Goal: Information Seeking & Learning: Check status

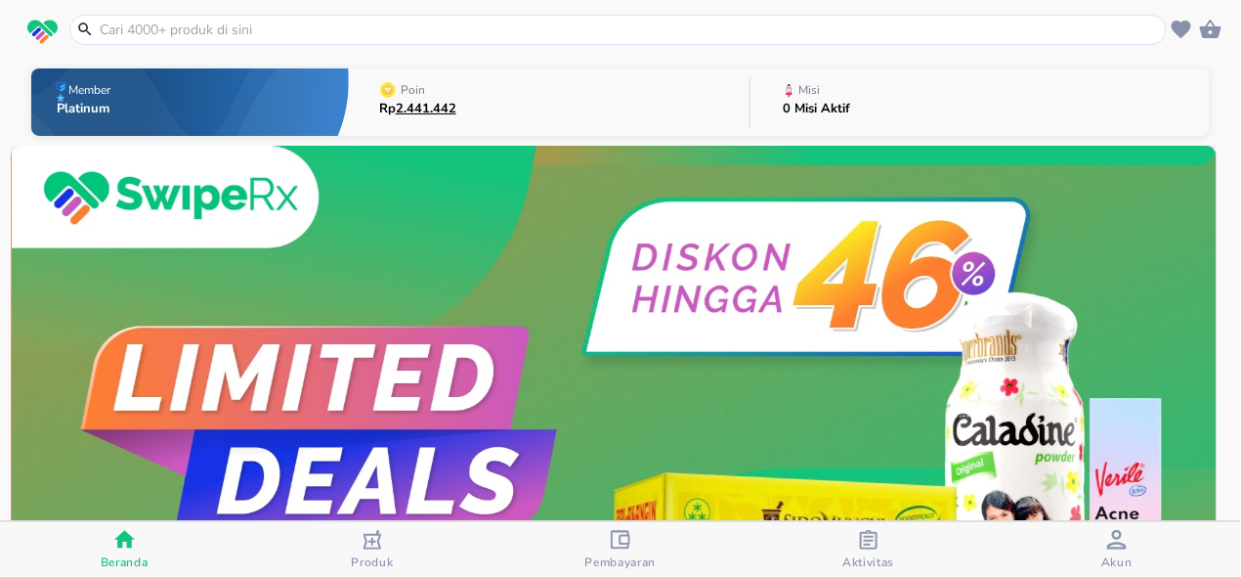
click at [518, 100] on button "Poin Rp 2.441.442" at bounding box center [549, 102] width 401 height 77
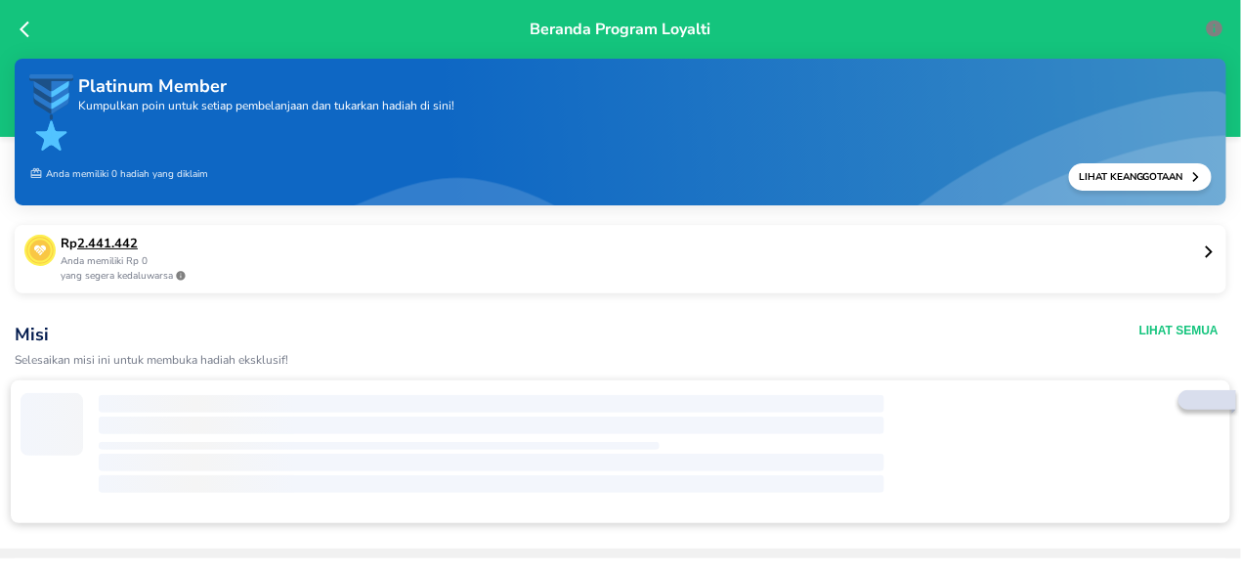
click at [227, 241] on p "Rp 2.441.442" at bounding box center [631, 245] width 1141 height 20
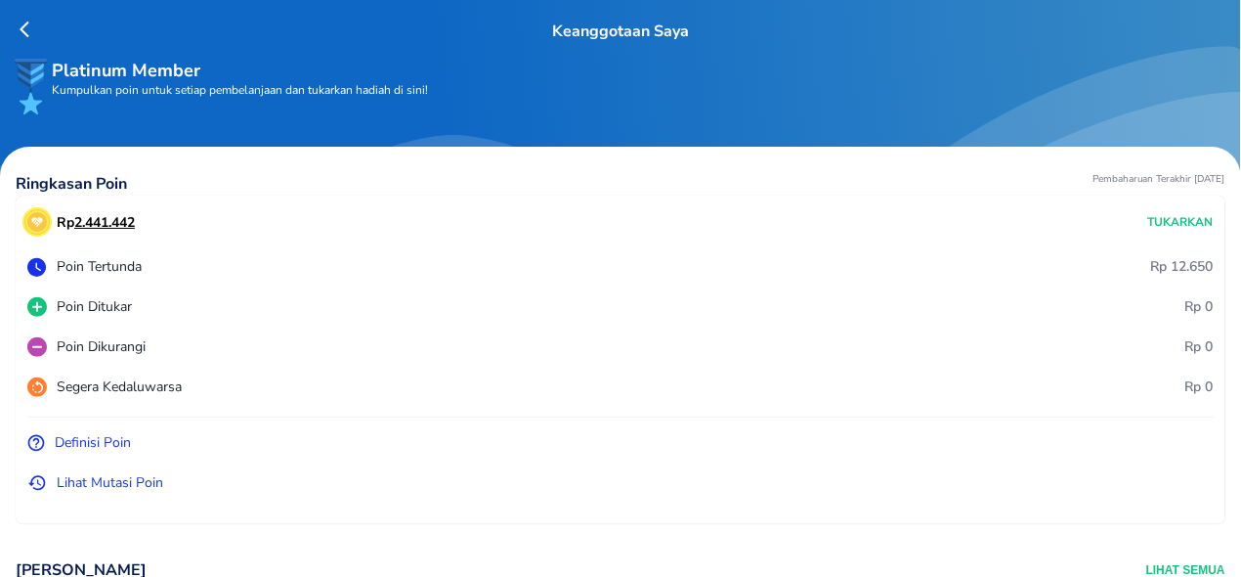
scroll to position [266, 0]
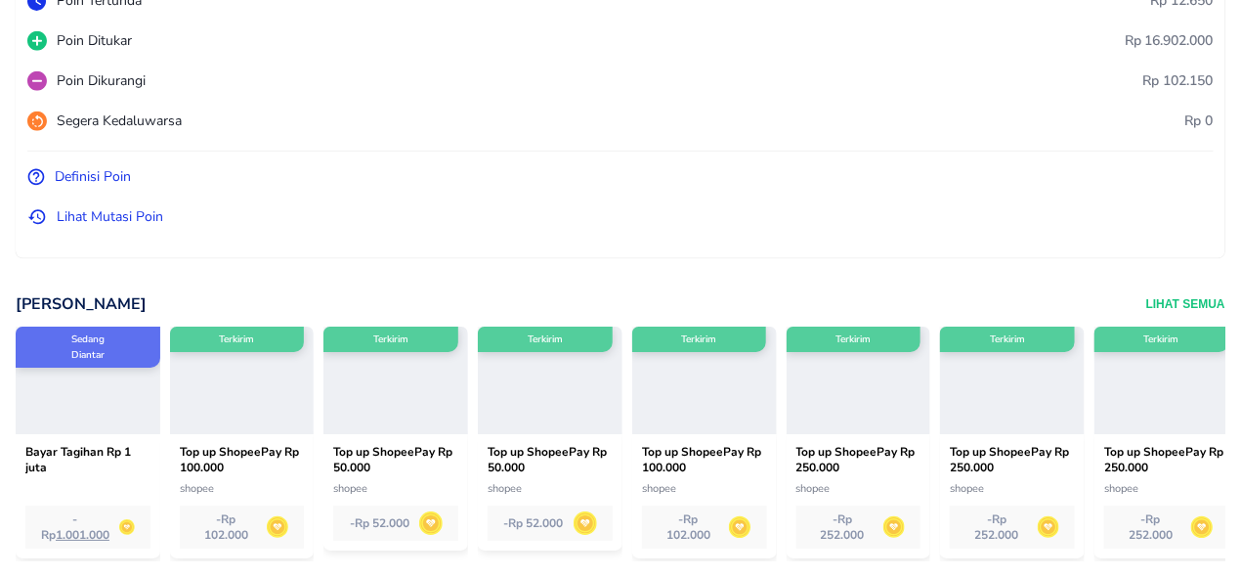
click at [103, 225] on p "Lihat Mutasi Poin" at bounding box center [110, 216] width 107 height 21
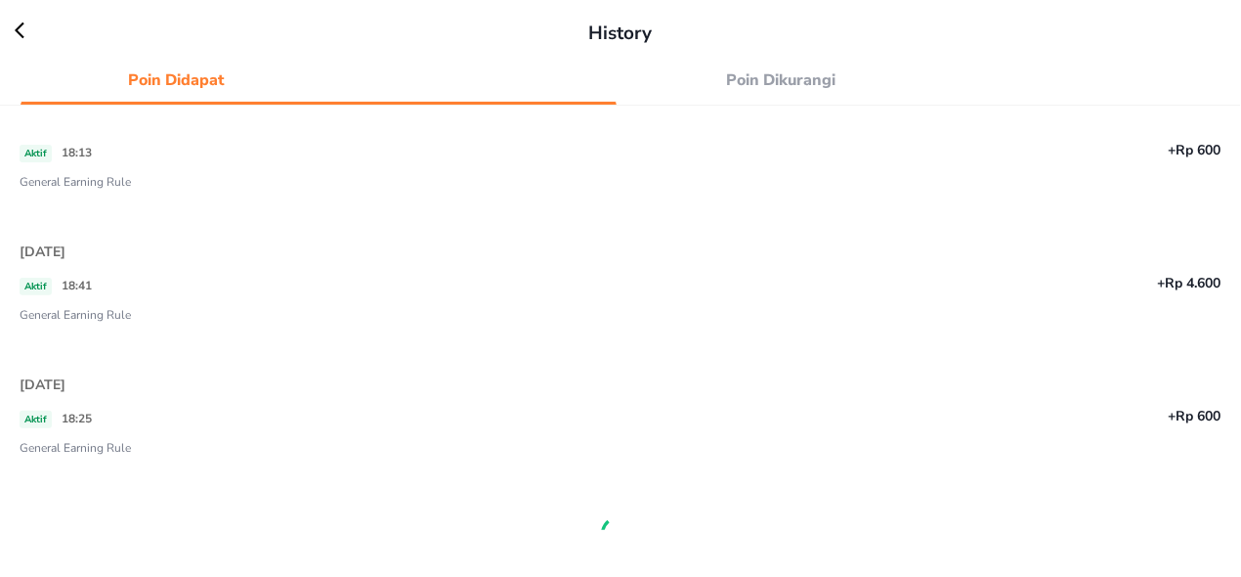
scroll to position [710, 0]
click at [758, 82] on span "Poin Dikurangi" at bounding box center [781, 79] width 287 height 27
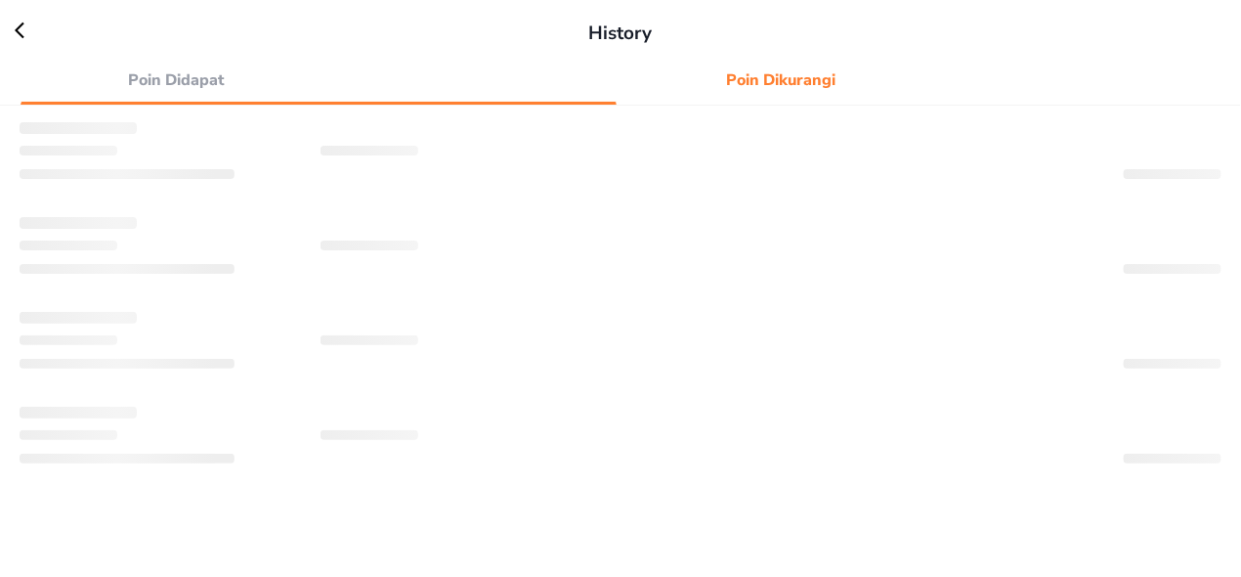
scroll to position [171, 0]
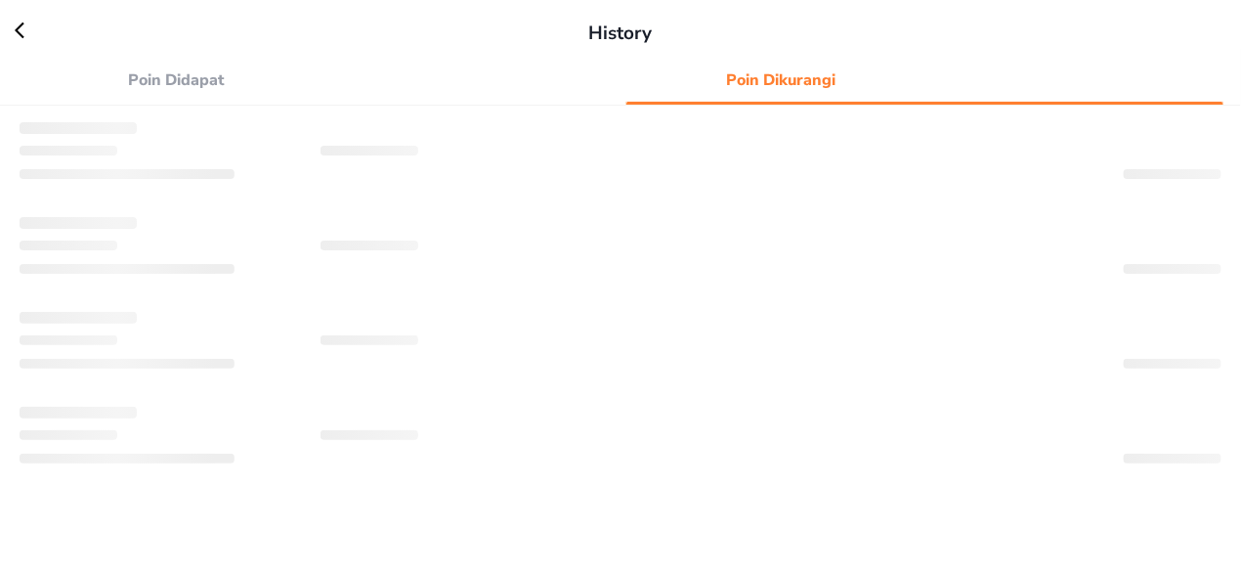
click at [141, 79] on span "Poin Didapat" at bounding box center [175, 79] width 287 height 27
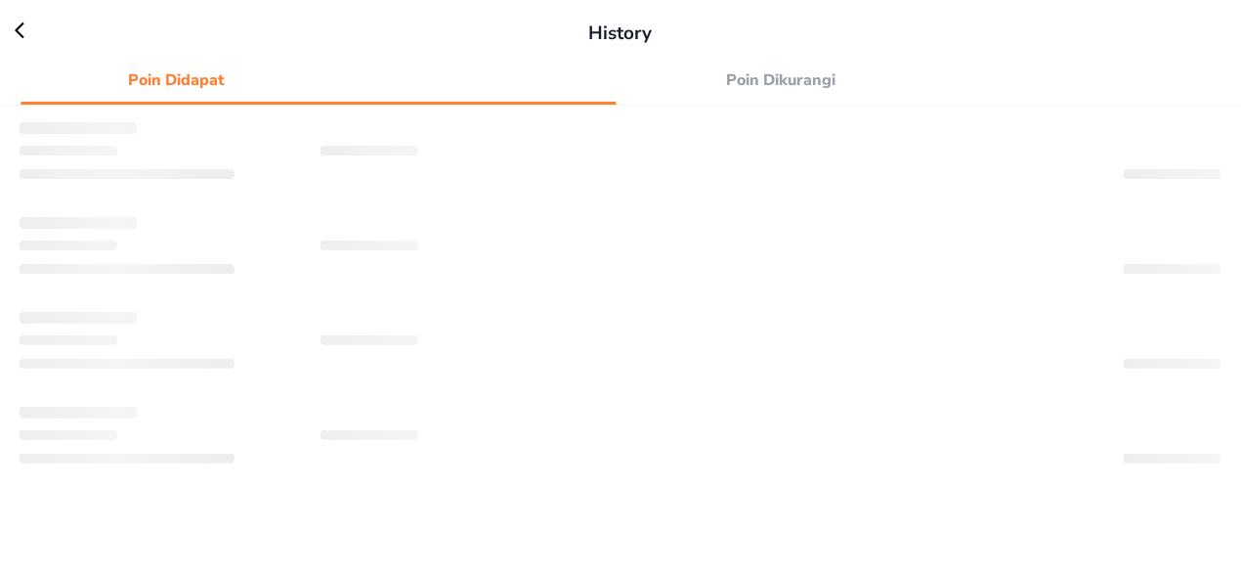
click at [794, 85] on span "Poin Dikurangi" at bounding box center [781, 79] width 287 height 27
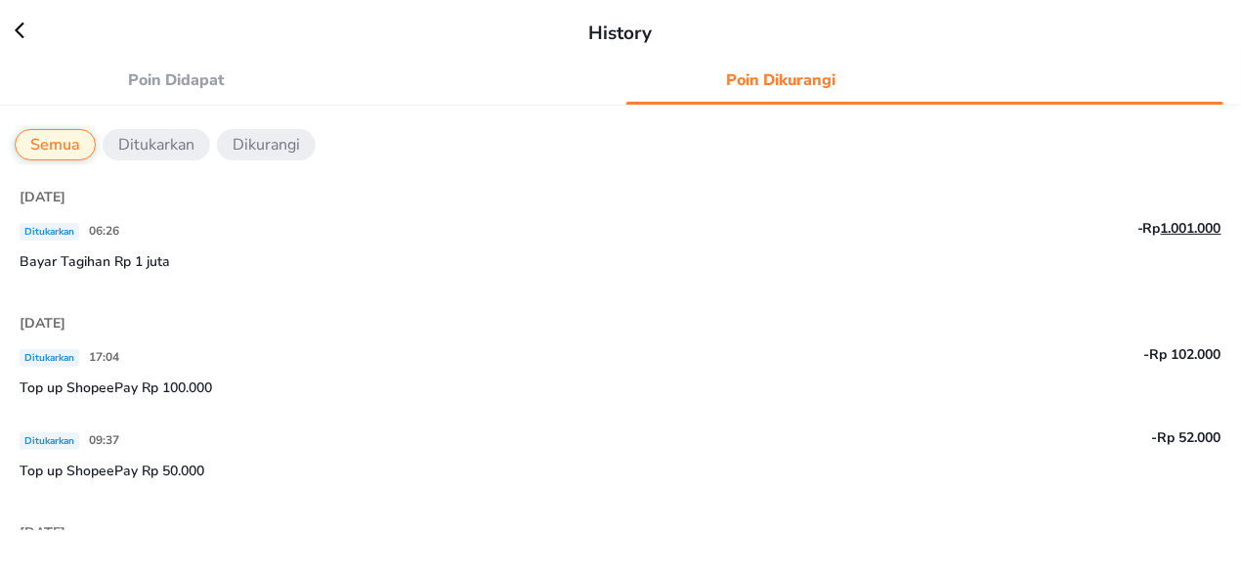
click at [164, 265] on p "Bayar Tagihan Rp 1 juta" at bounding box center [621, 261] width 1202 height 21
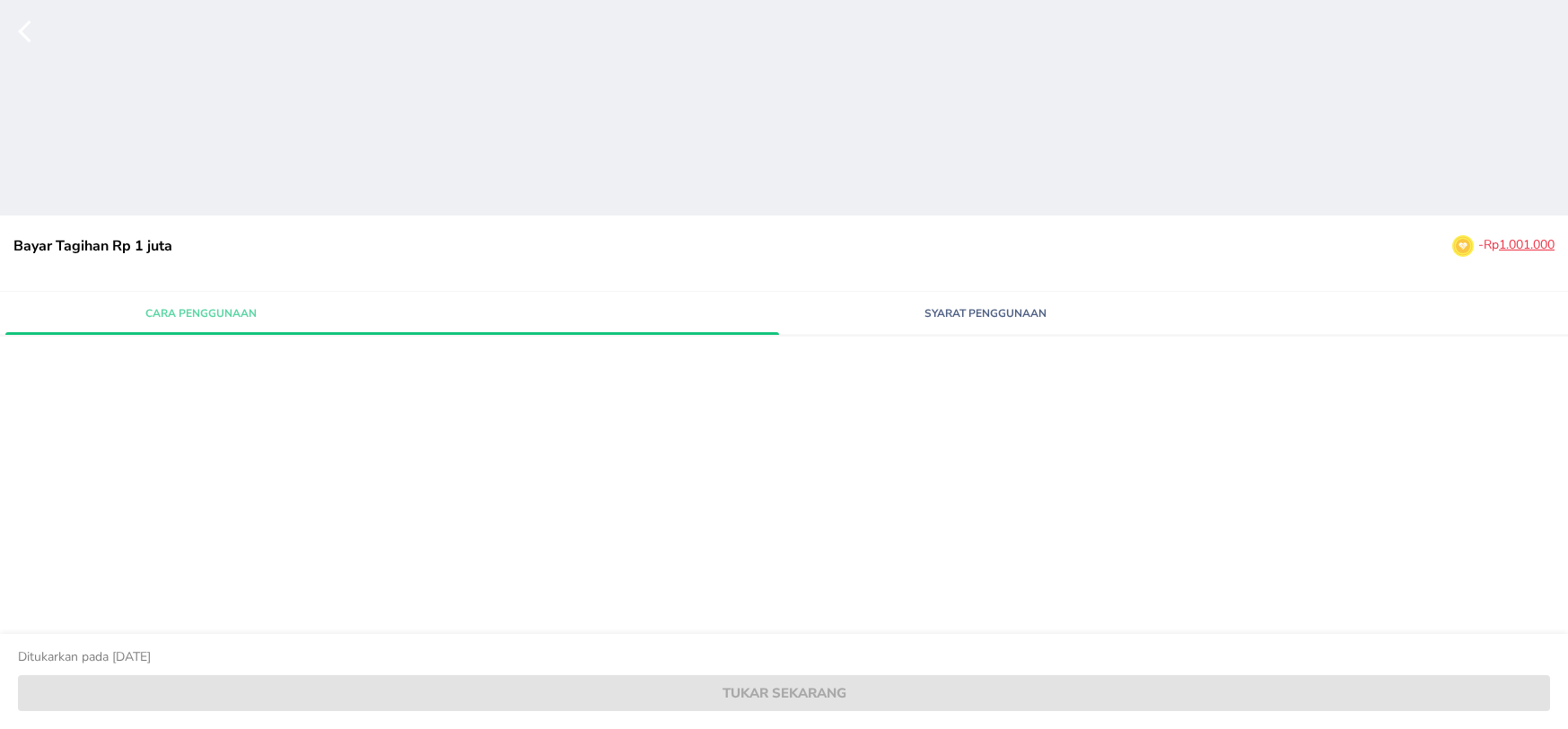
drag, startPoint x: 969, startPoint y: 321, endPoint x: 934, endPoint y: 328, distance: 35.7
click at [969, 320] on button "Syarat Penggunaan" at bounding box center [986, 312] width 392 height 31
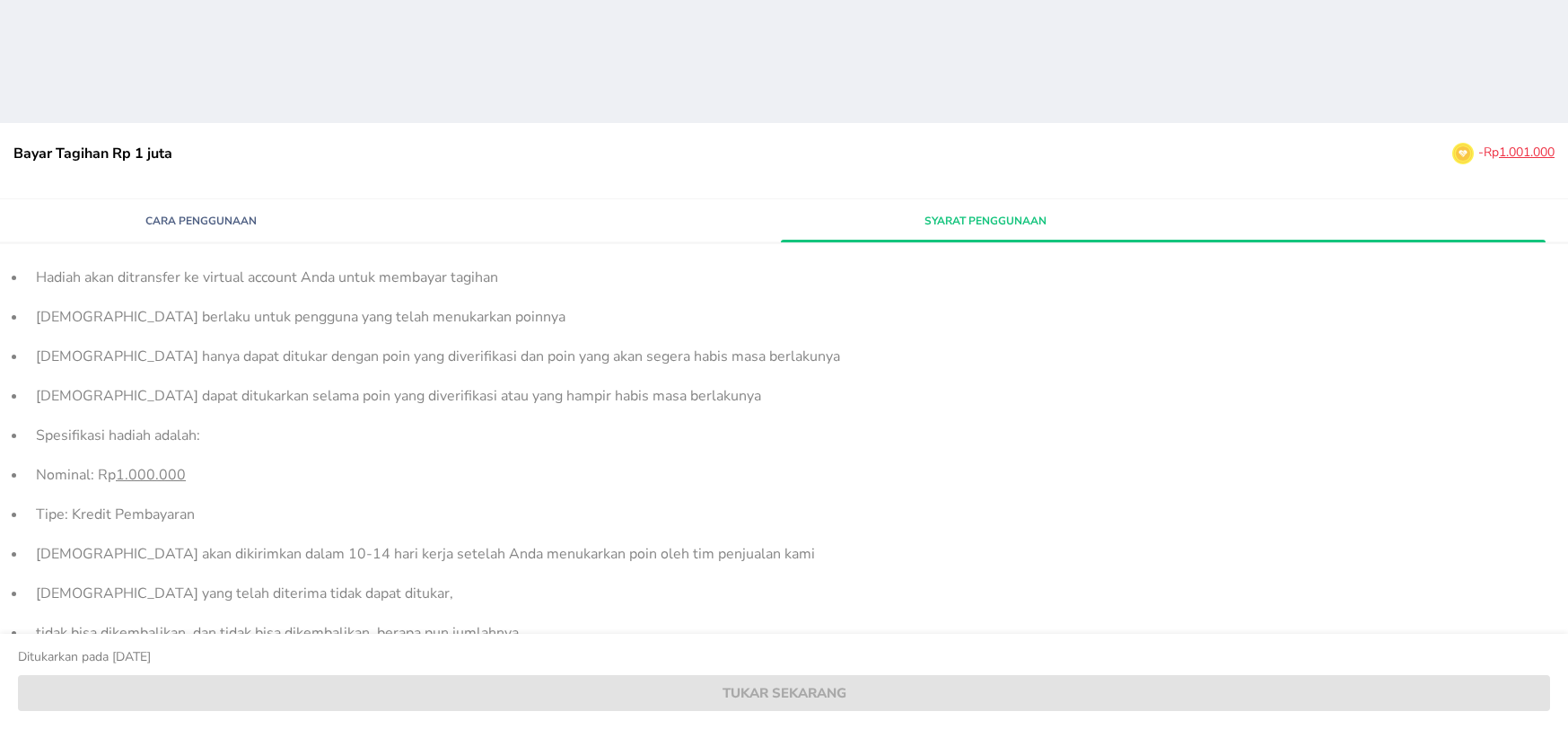
scroll to position [205, 0]
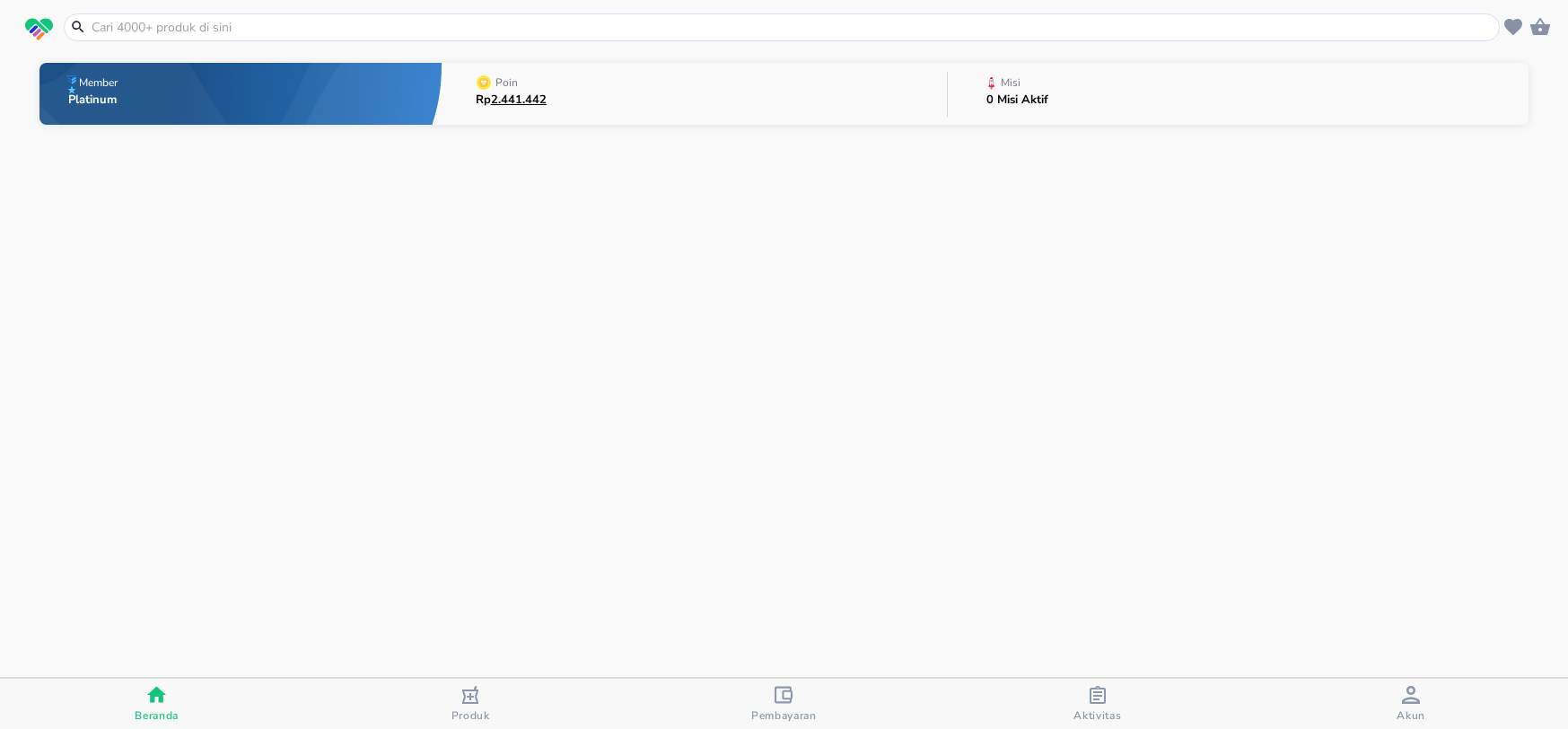
click at [1404, 701] on icon "button" at bounding box center [1412, 695] width 18 height 18
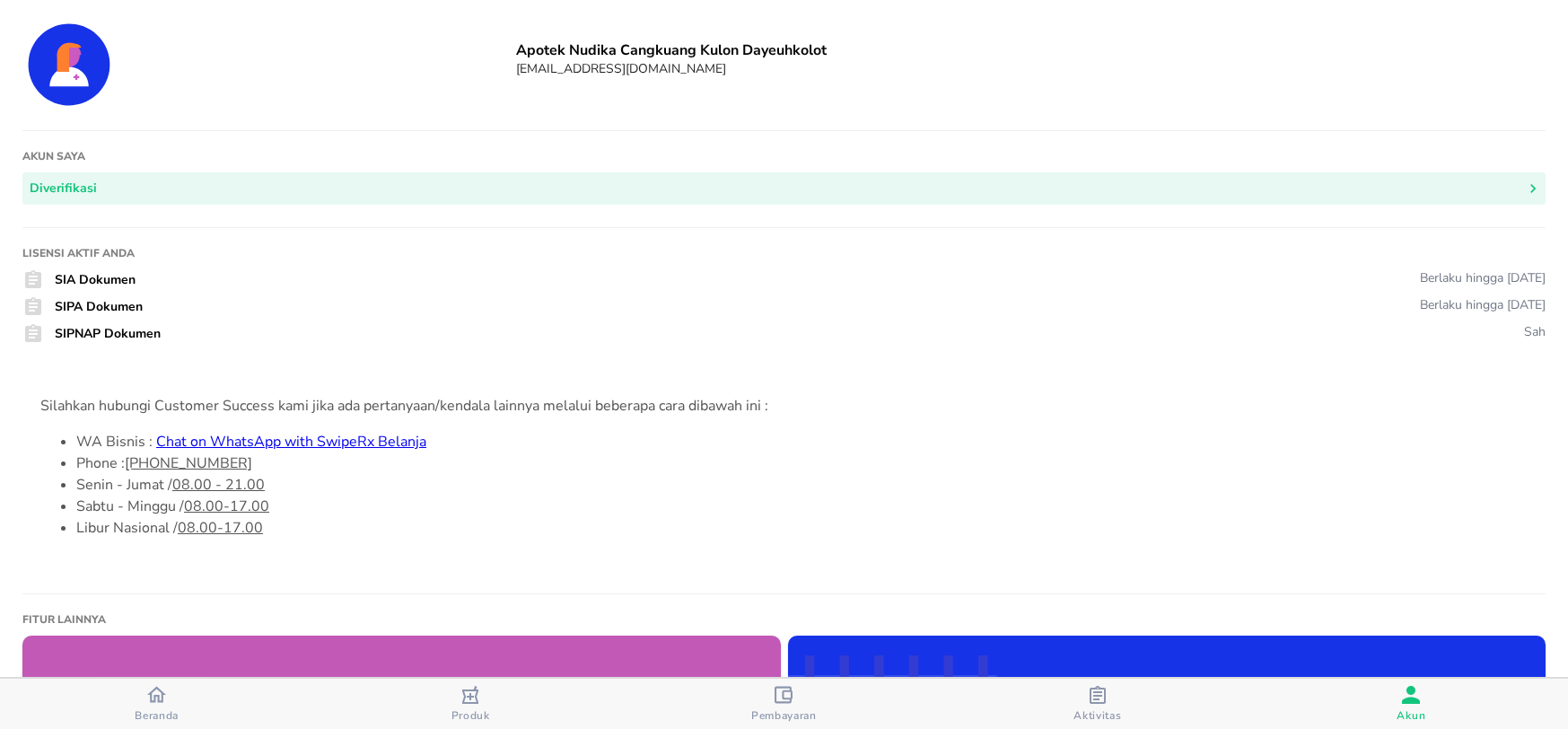
click at [1407, 701] on icon "button" at bounding box center [1412, 695] width 18 height 18
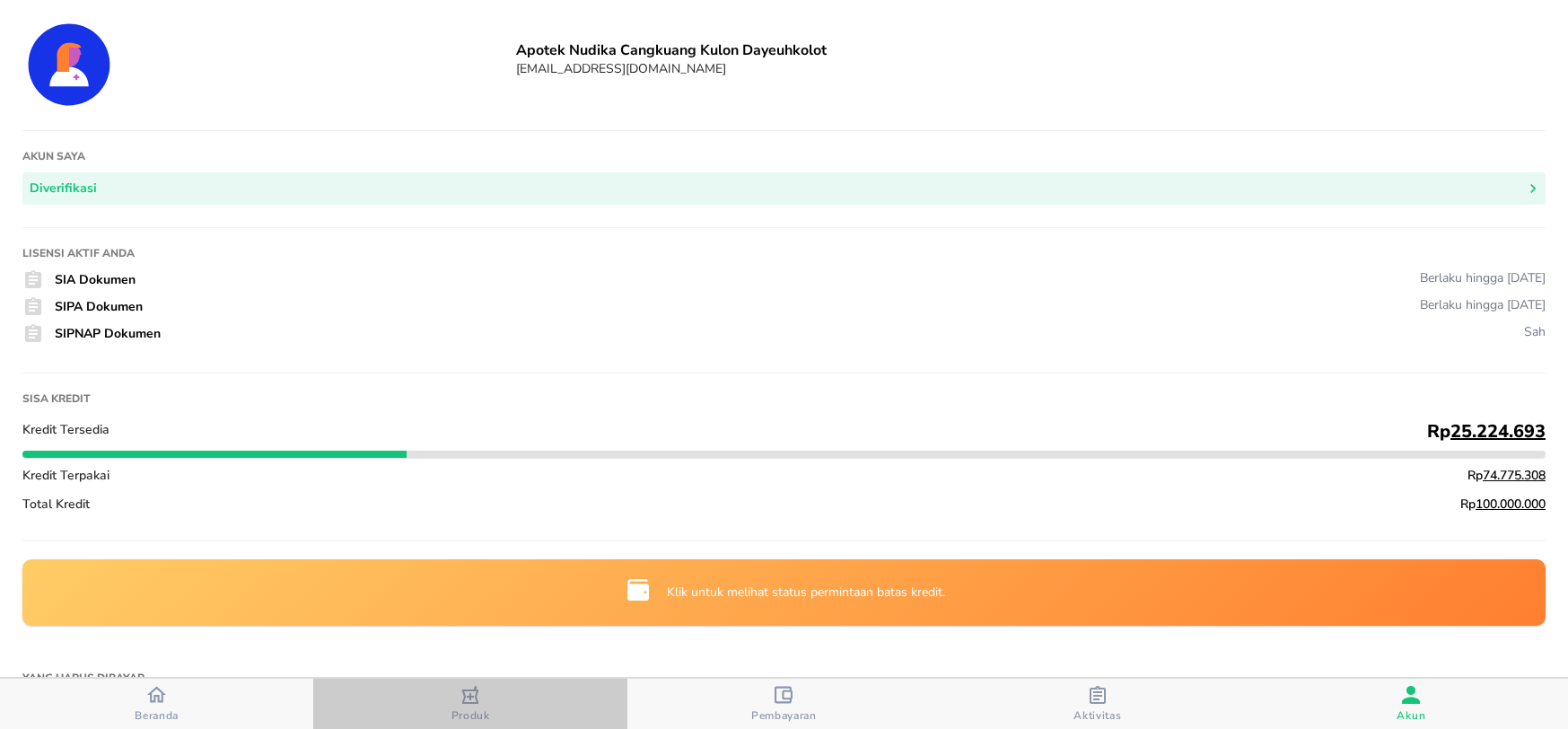
click at [464, 701] on icon "button" at bounding box center [470, 695] width 17 height 18
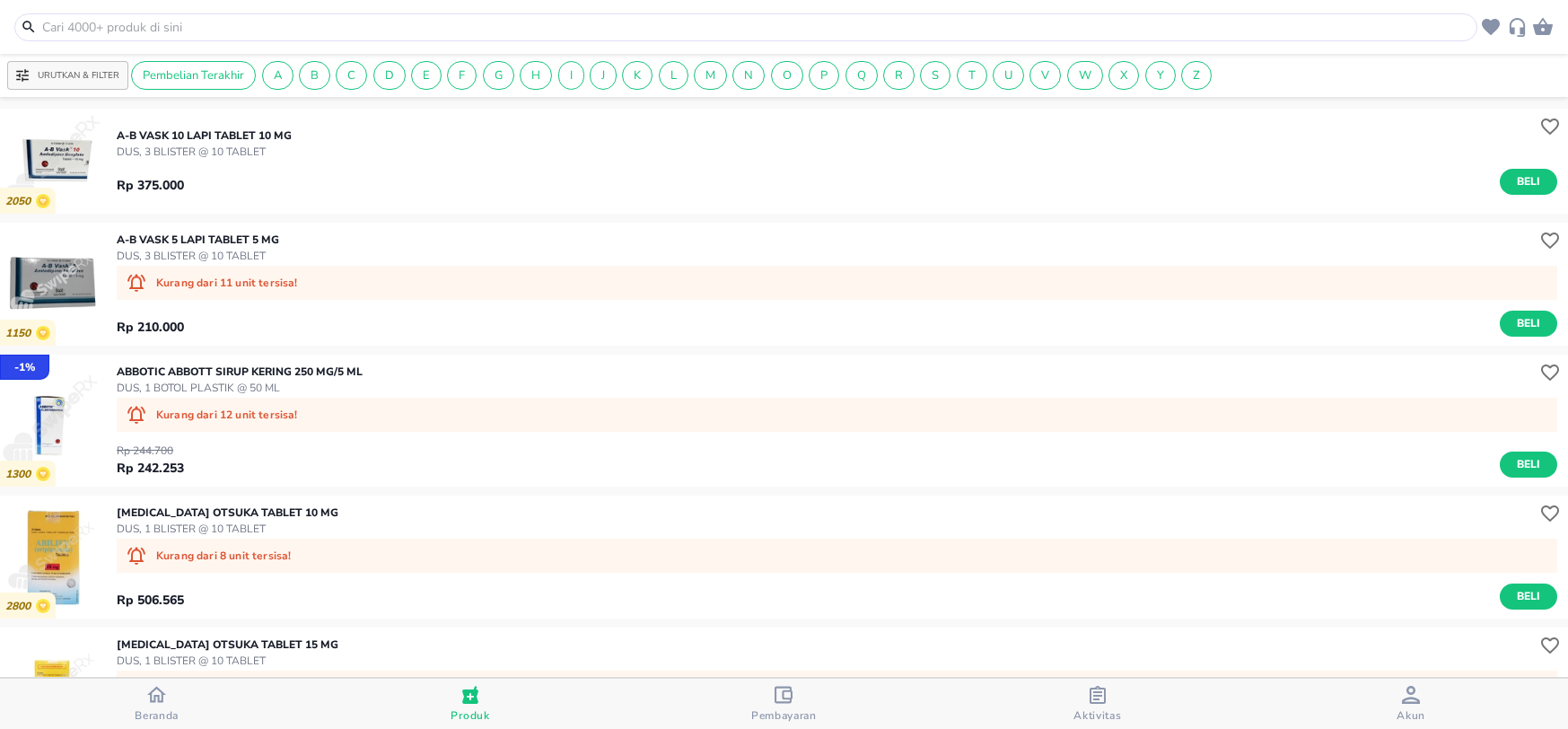
click at [162, 701] on icon "button" at bounding box center [156, 694] width 19 height 19
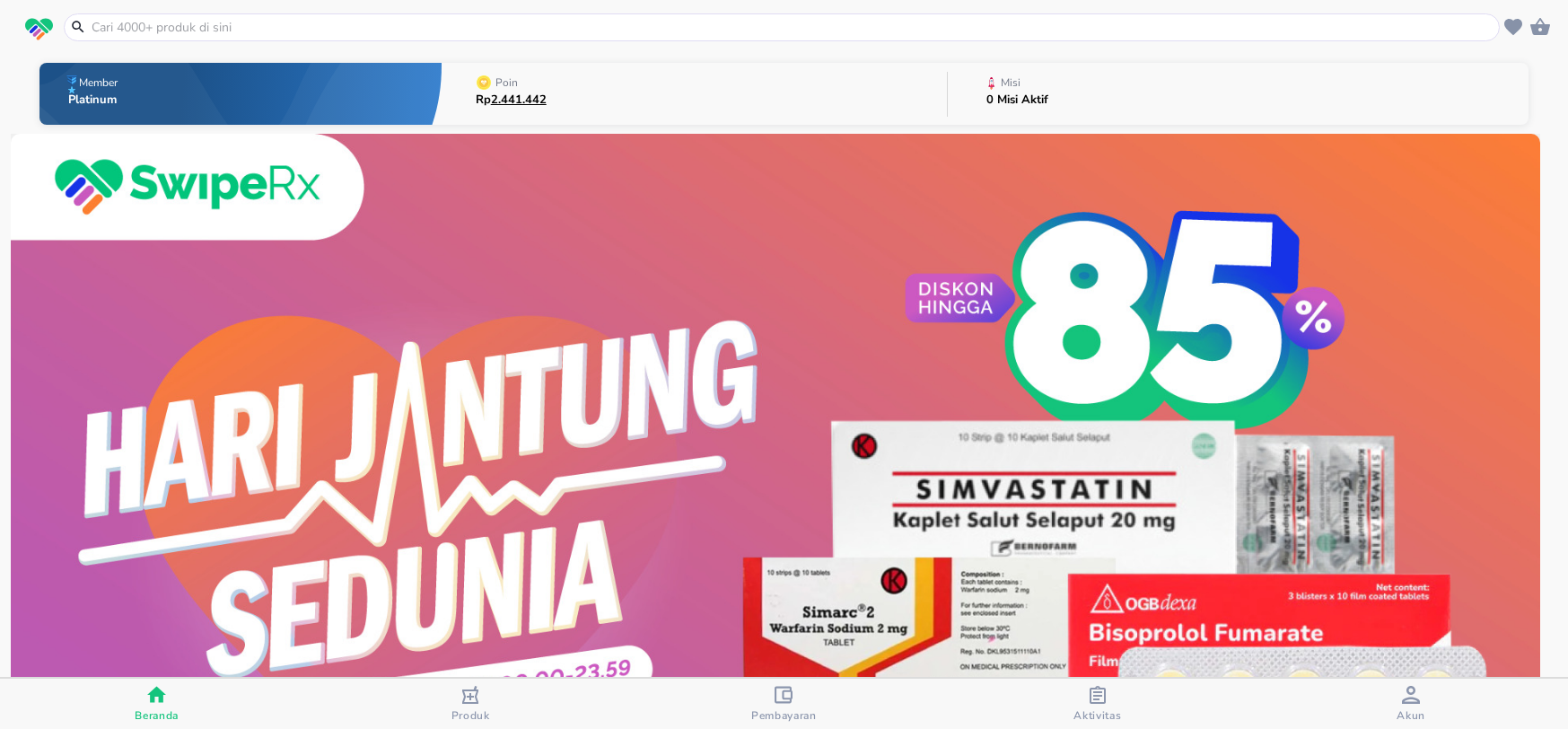
click at [596, 97] on button "Poin Rp 2.441.442" at bounding box center [694, 94] width 506 height 71
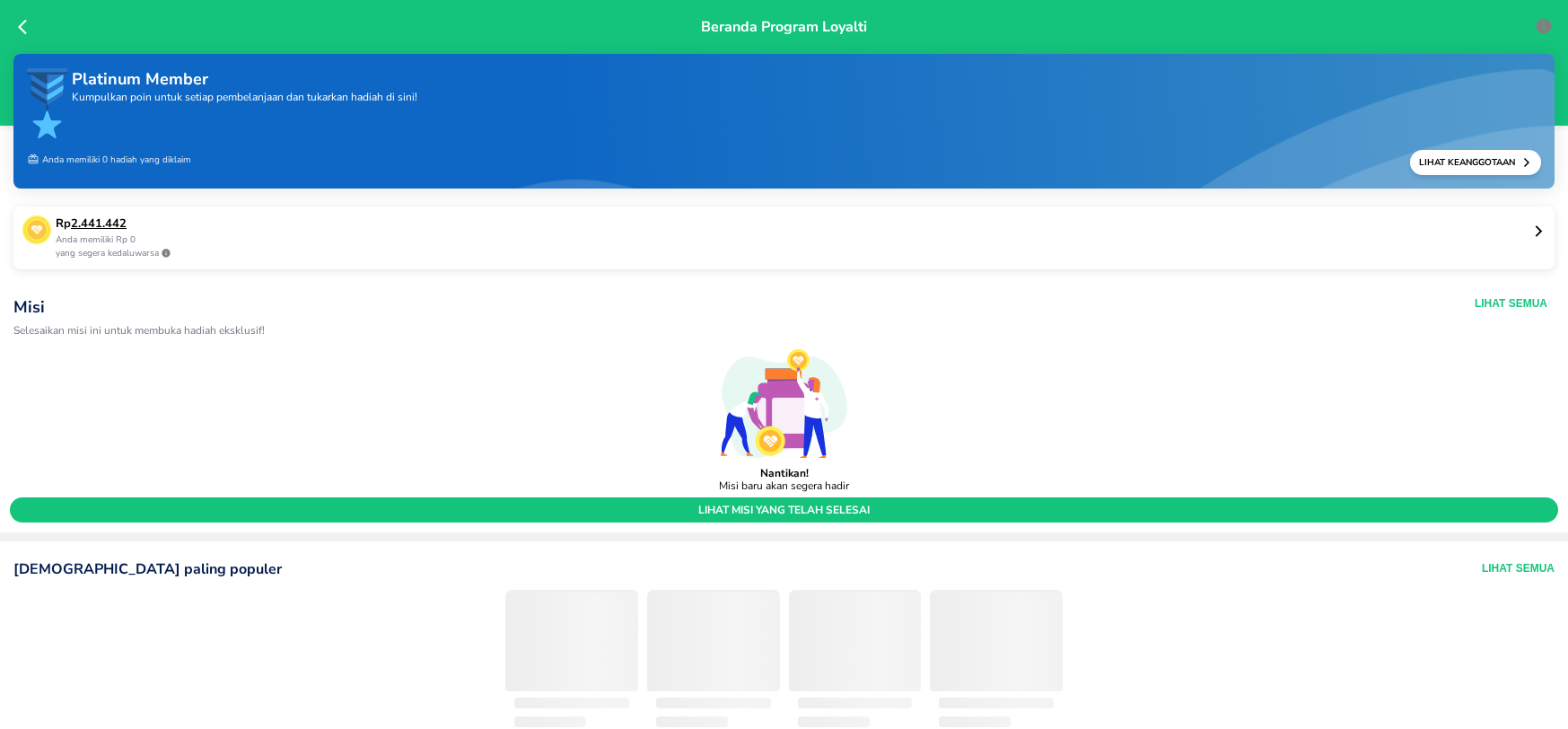
click at [218, 407] on div "Nantikan! Misi baru akan segera hadir" at bounding box center [784, 418] width 1556 height 146
click at [435, 228] on p "Rp 2.441.442" at bounding box center [795, 225] width 1477 height 18
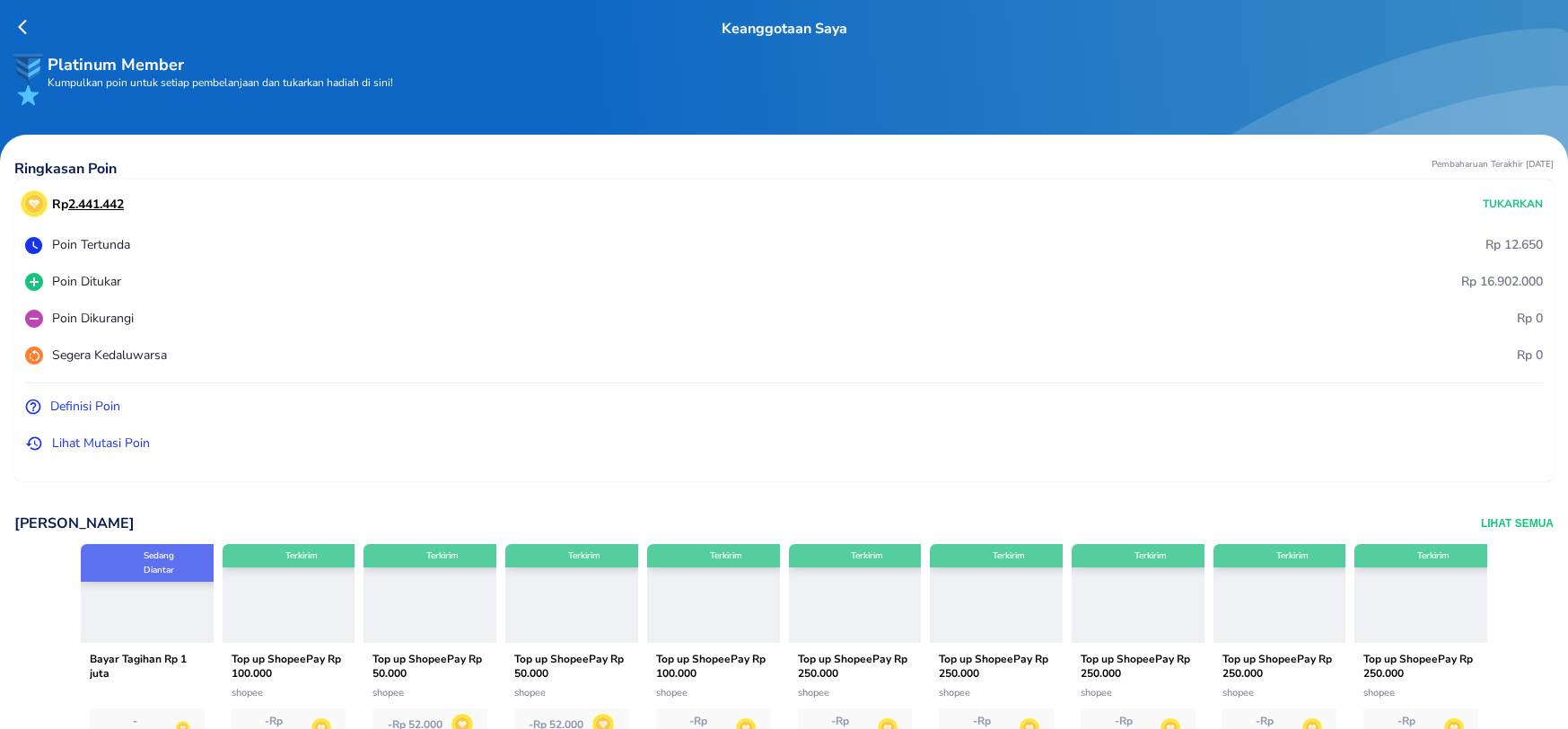
scroll to position [112, 0]
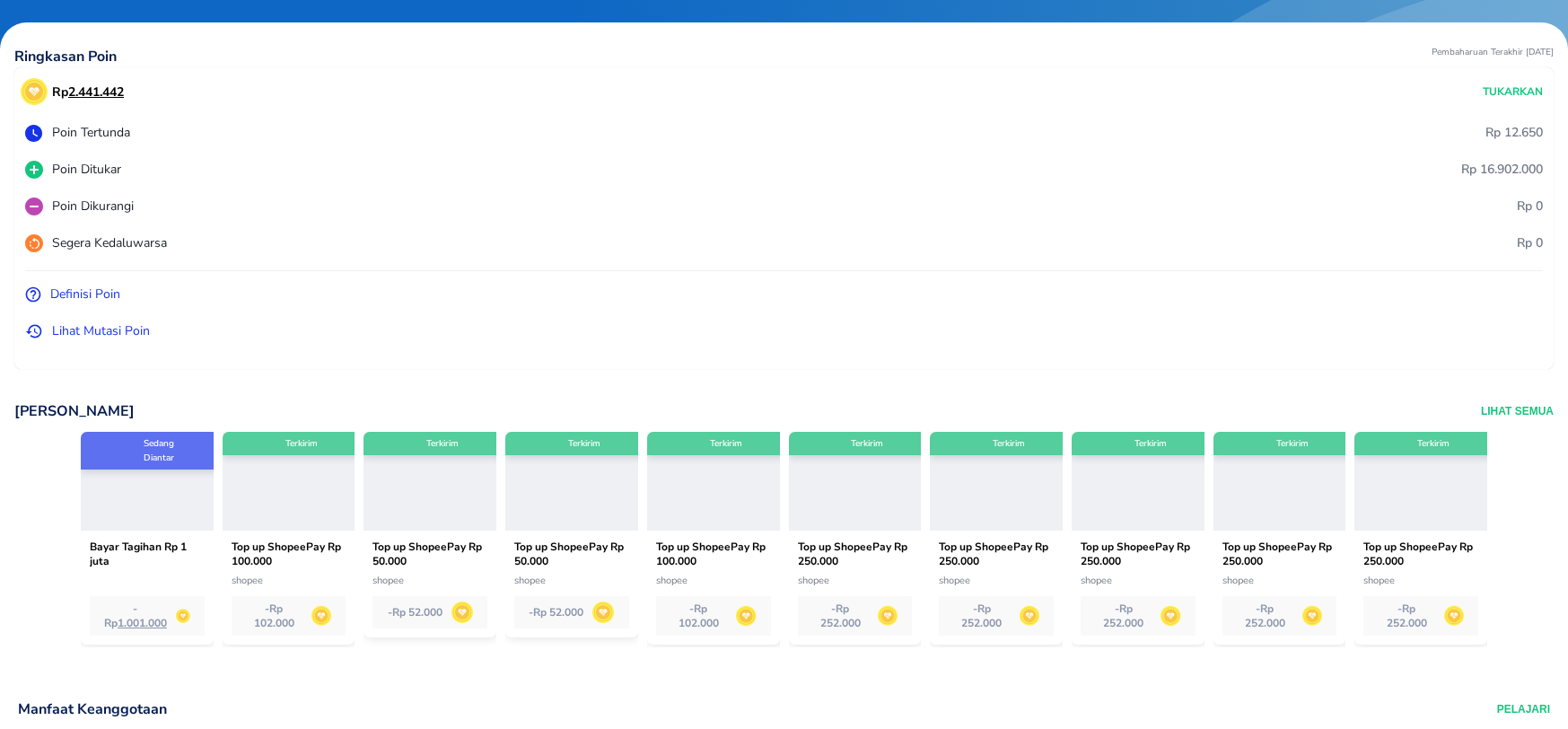
click at [120, 328] on p "Lihat Mutasi Poin" at bounding box center [101, 331] width 98 height 19
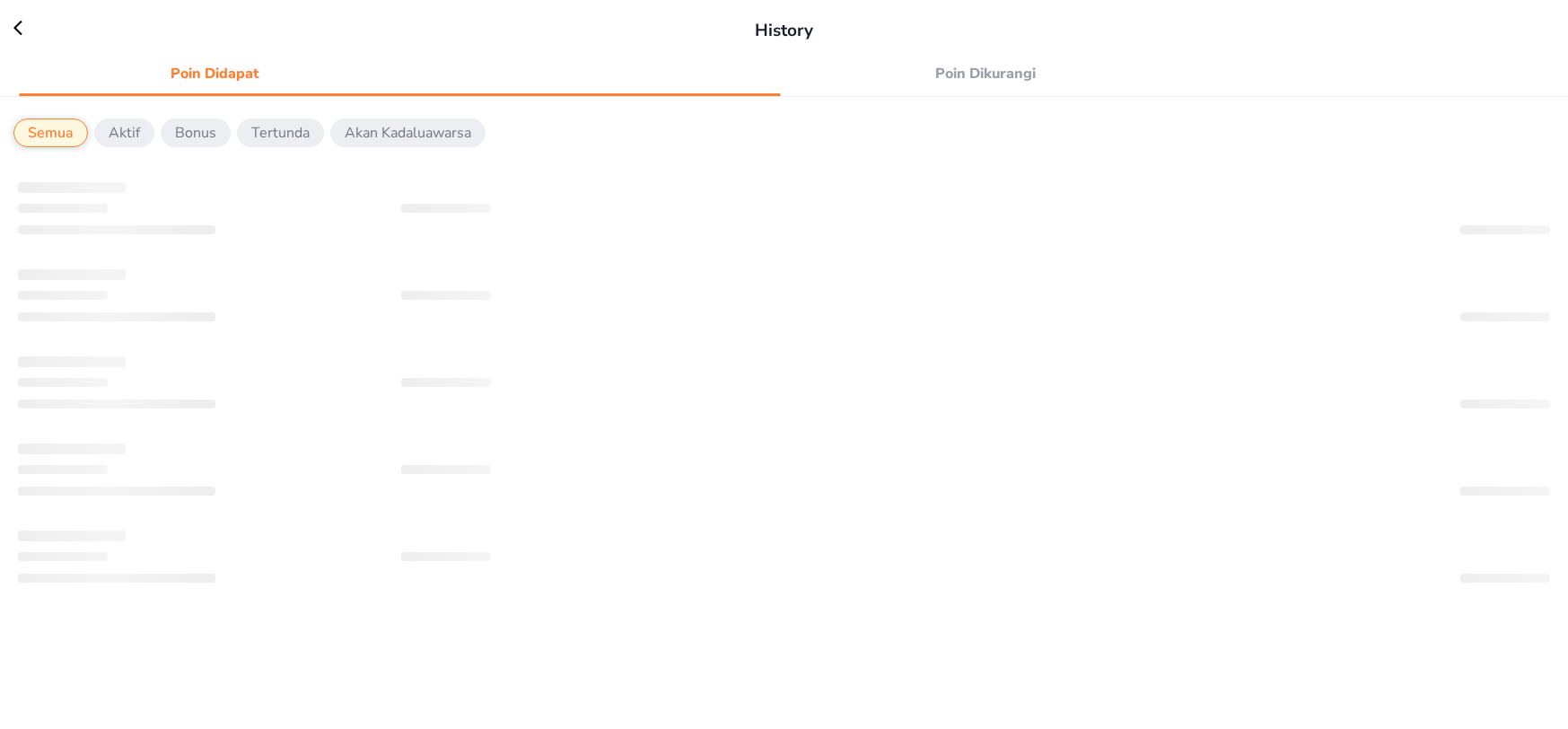
click at [1002, 67] on span "Poin Dikurangi" at bounding box center [987, 73] width 371 height 25
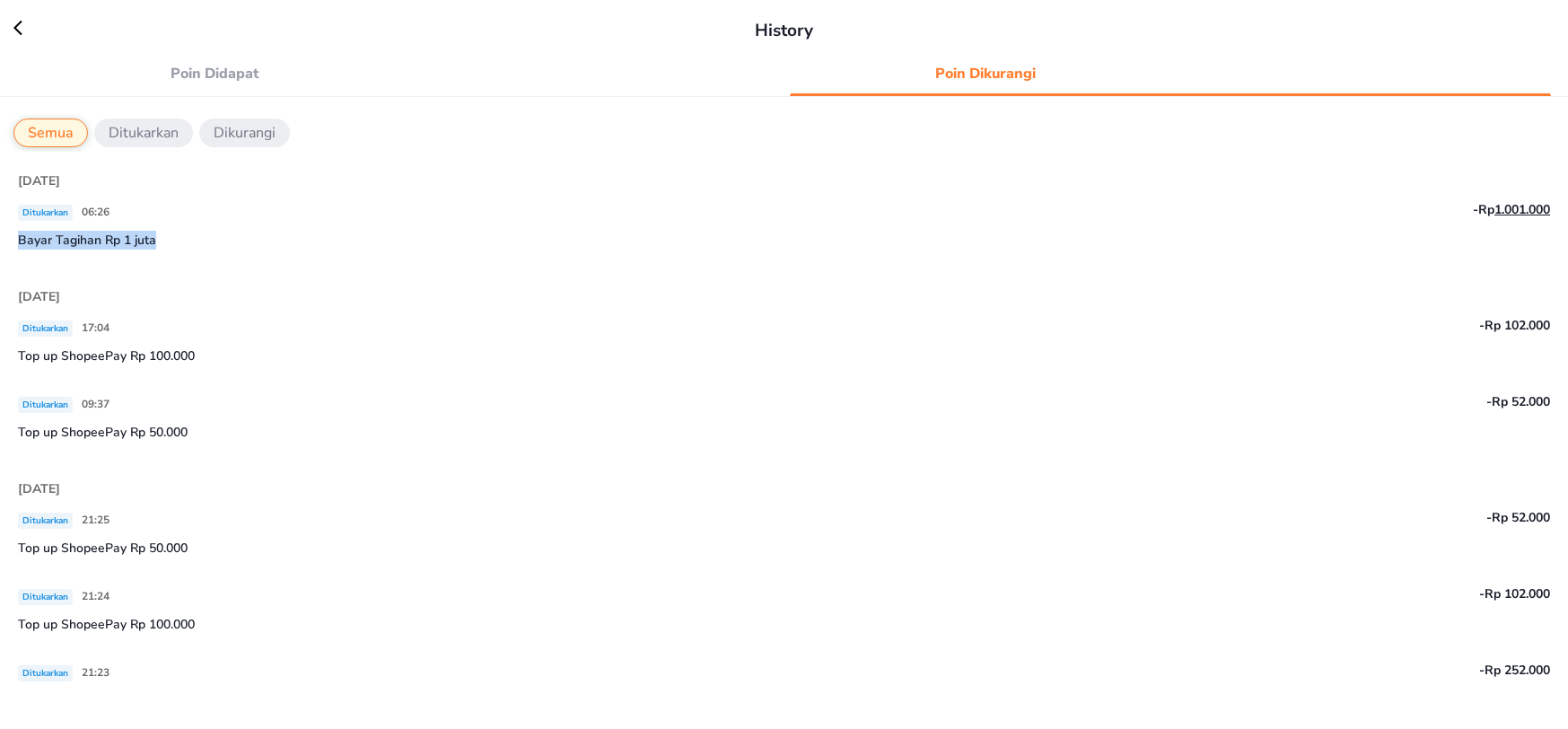
copy p "Bayar Tagihan Rp 1 juta"
drag, startPoint x: 161, startPoint y: 236, endPoint x: 24, endPoint y: 242, distance: 137.1
click at [17, 242] on div "Today Ditukarkan 06:26 -Rp 1.001.000 Bayar Tagihan Rp 1 juta 24 September 2025 …" at bounding box center [784, 605] width 1568 height 908
click at [239, 2] on div "History" at bounding box center [784, 22] width 1568 height 44
copy p "-Rp 1.001.000"
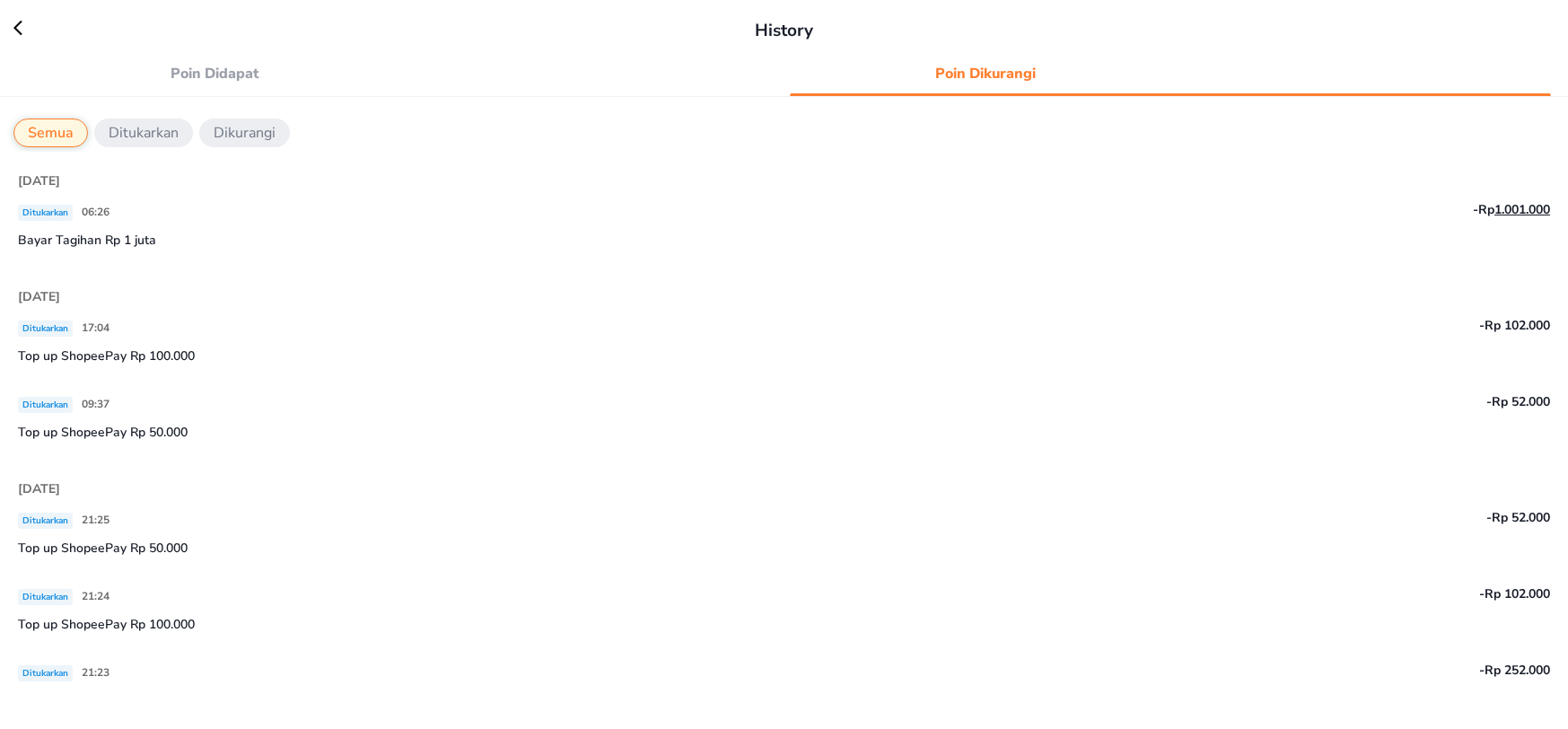
drag, startPoint x: 1445, startPoint y: 210, endPoint x: 1538, endPoint y: 215, distance: 93.1
click at [1535, 212] on div "Today Ditukarkan 06:26 -Rp 1.001.000 Bayar Tagihan Rp 1 juta 24 September 2025 …" at bounding box center [784, 605] width 1568 height 908
